Goal: Task Accomplishment & Management: Manage account settings

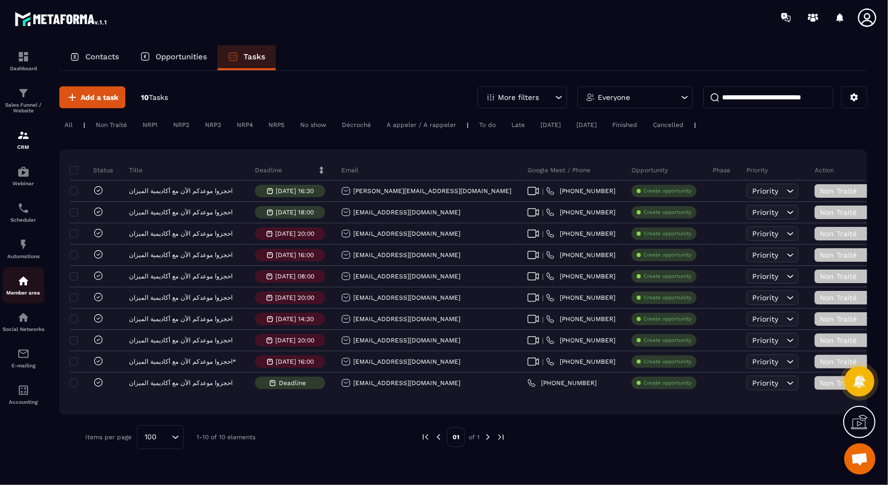
click at [22, 293] on p "Member area" at bounding box center [24, 293] width 42 height 6
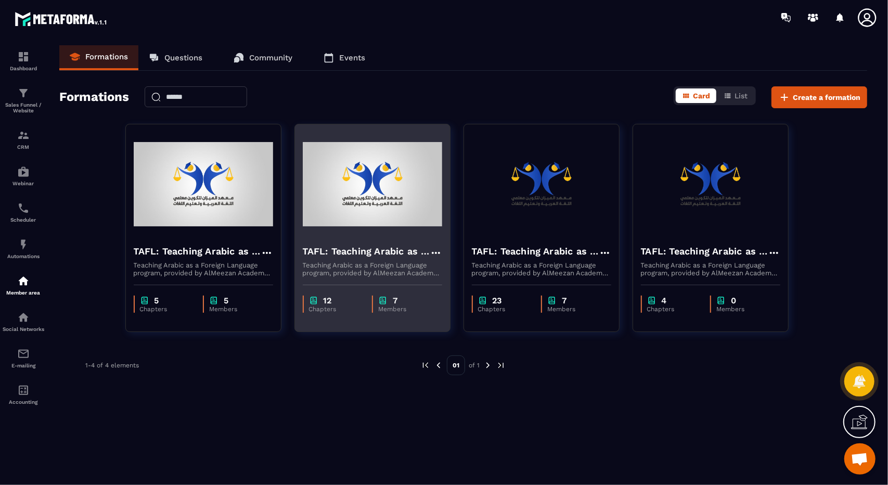
click at [427, 272] on p "Teaching Arabic as a Foreign Language program, provided by AlMeezan Academy in …" at bounding box center [372, 269] width 139 height 16
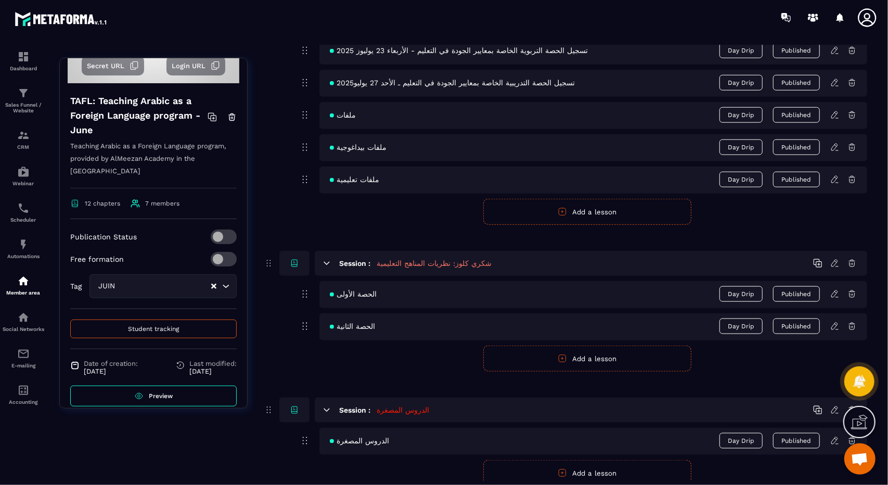
scroll to position [113, 0]
click at [171, 319] on button "Student tracking" at bounding box center [153, 328] width 166 height 19
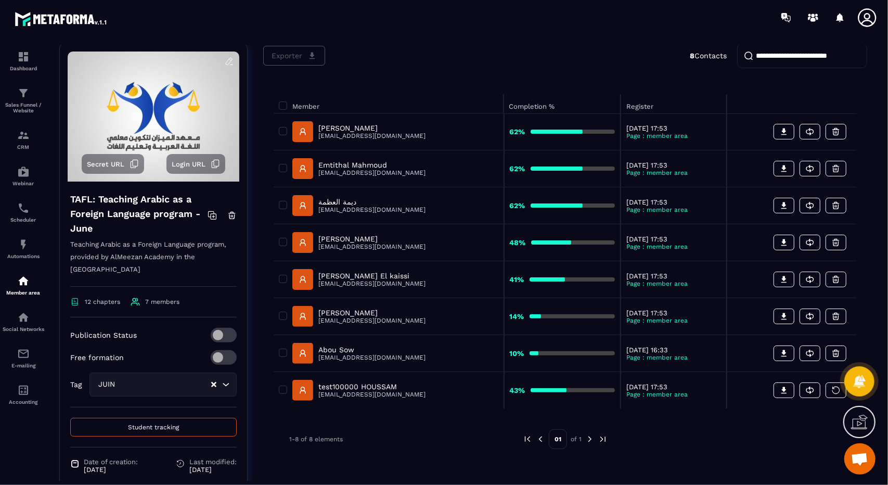
scroll to position [74, 0]
drag, startPoint x: 396, startPoint y: 353, endPoint x: 394, endPoint y: 360, distance: 7.4
click at [394, 360] on div "Abou Sow [EMAIL_ADDRESS][DOMAIN_NAME]" at bounding box center [388, 352] width 219 height 21
copy div "[EMAIL_ADDRESS][DOMAIN_NAME]"
